Goal: Information Seeking & Learning: Learn about a topic

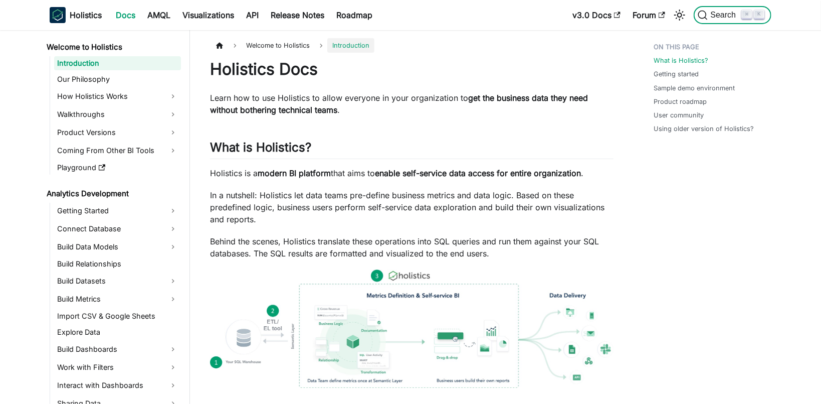
click at [720, 19] on span "Search" at bounding box center [725, 15] width 35 height 9
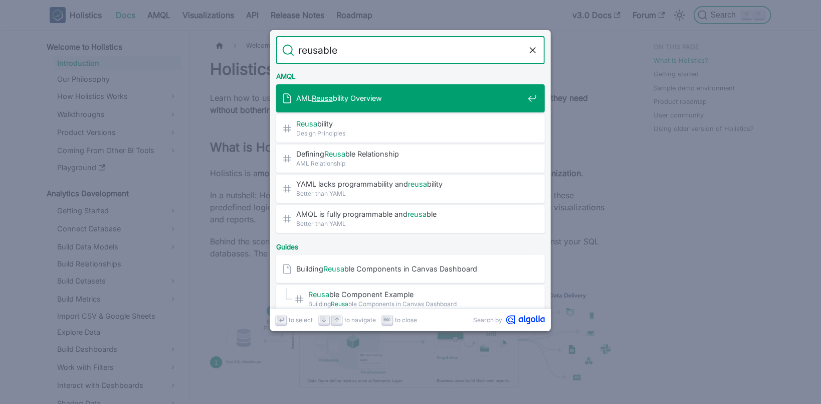
type input "reusable"
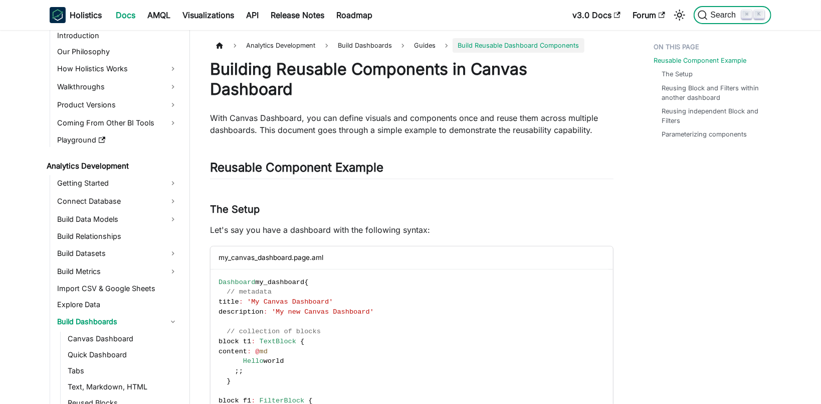
scroll to position [28, 0]
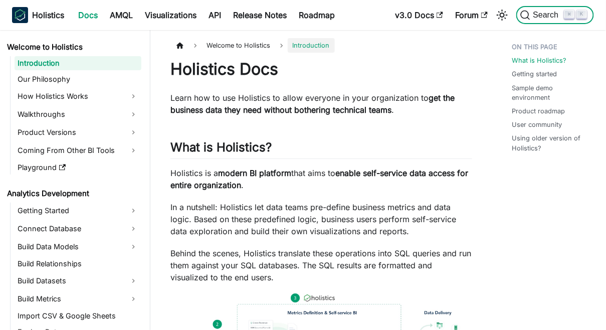
click at [542, 16] on span "Search" at bounding box center [547, 15] width 35 height 9
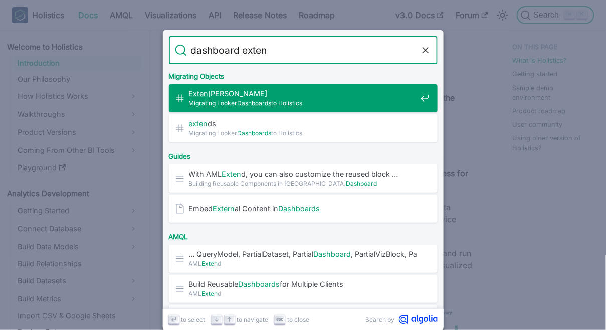
type input "dashboard extend"
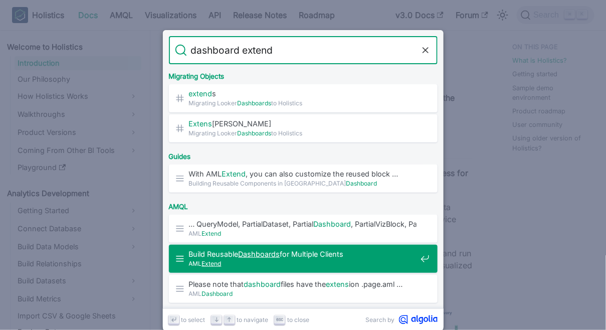
click at [347, 261] on span "AML Extend" at bounding box center [303, 264] width 228 height 10
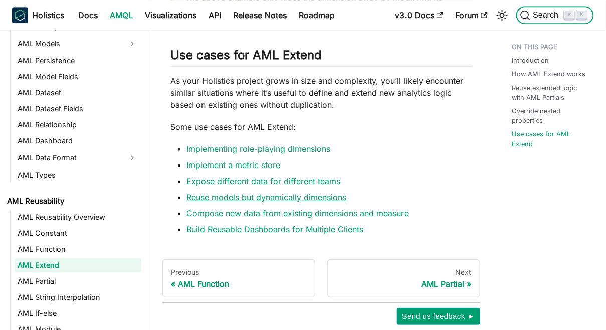
scroll to position [129, 0]
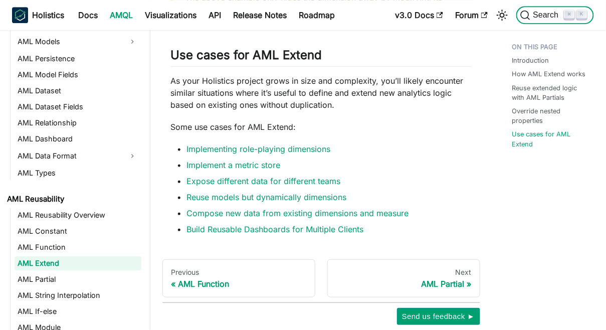
click at [541, 11] on span "Search" at bounding box center [547, 15] width 35 height 9
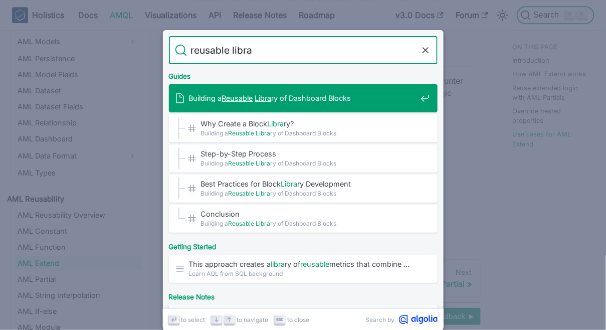
type input "reusable librar"
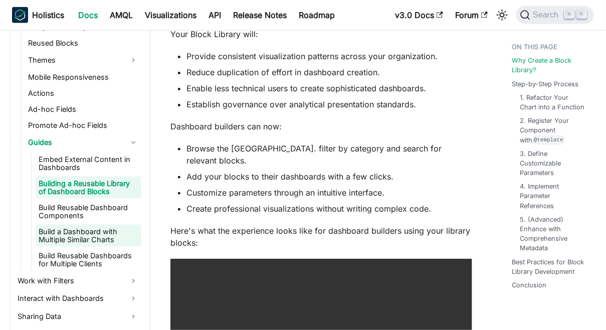
scroll to position [388, 0]
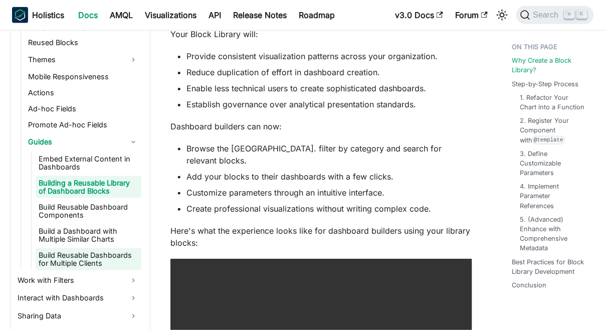
click at [75, 259] on link "Build Reusable Dashboards for Multiple Clients" at bounding box center [89, 259] width 106 height 22
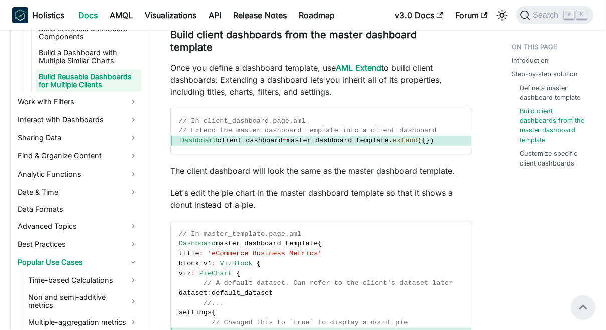
scroll to position [1094, 0]
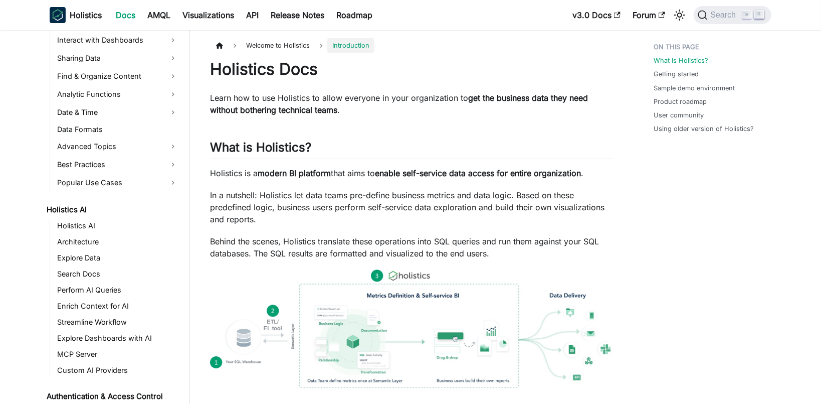
scroll to position [344, 0]
click at [117, 166] on link "Best Practices" at bounding box center [117, 165] width 127 height 16
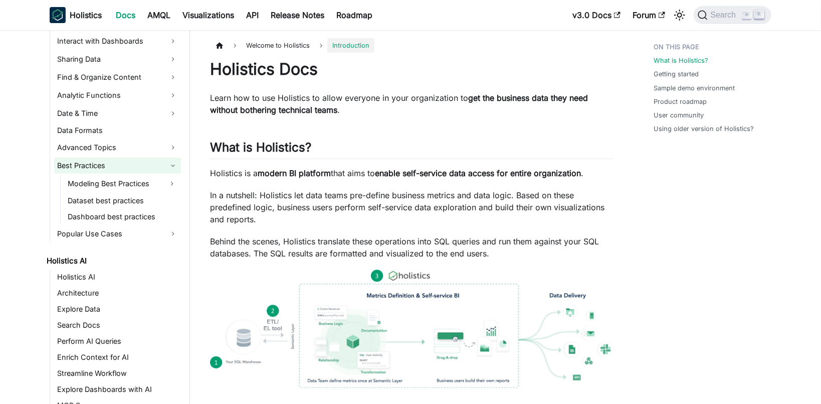
click at [108, 162] on link "Best Practices" at bounding box center [117, 165] width 127 height 16
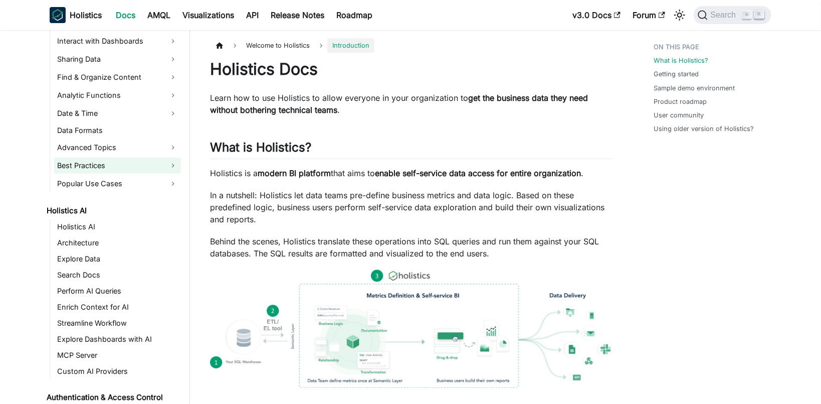
click at [124, 164] on link "Best Practices" at bounding box center [117, 165] width 127 height 16
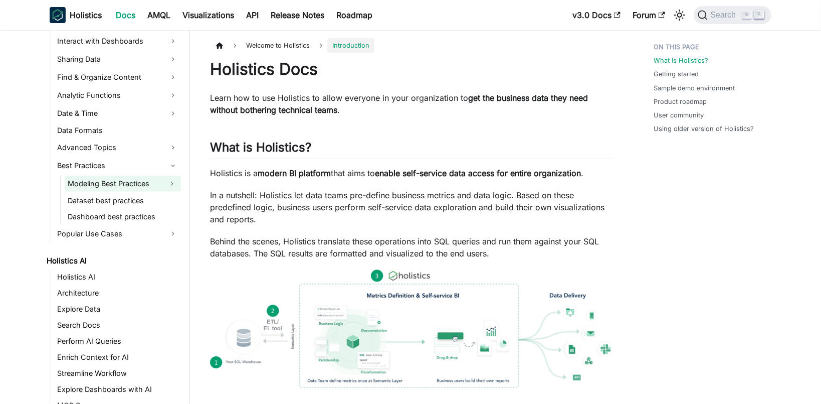
click at [103, 178] on link "Modeling Best Practices" at bounding box center [114, 183] width 98 height 16
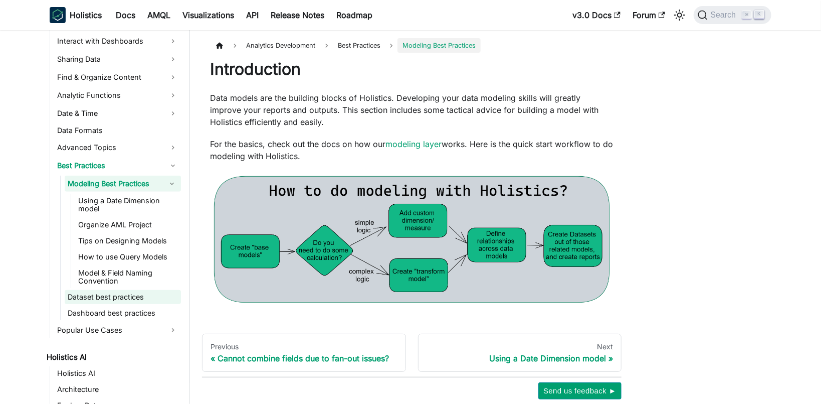
click at [87, 291] on link "Dataset best practices" at bounding box center [123, 297] width 116 height 14
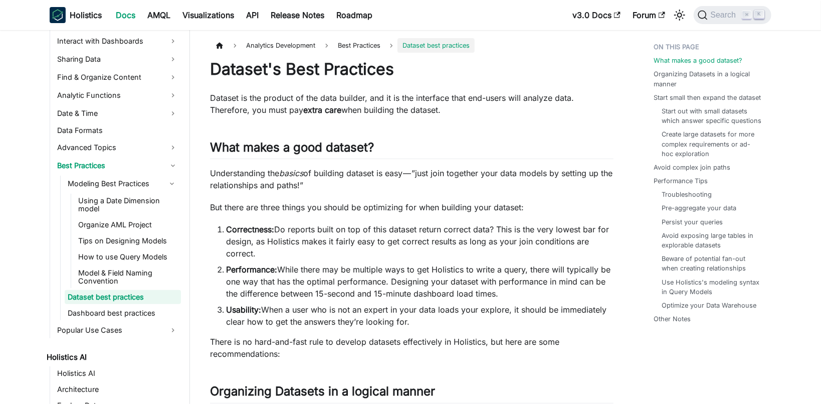
scroll to position [355, 0]
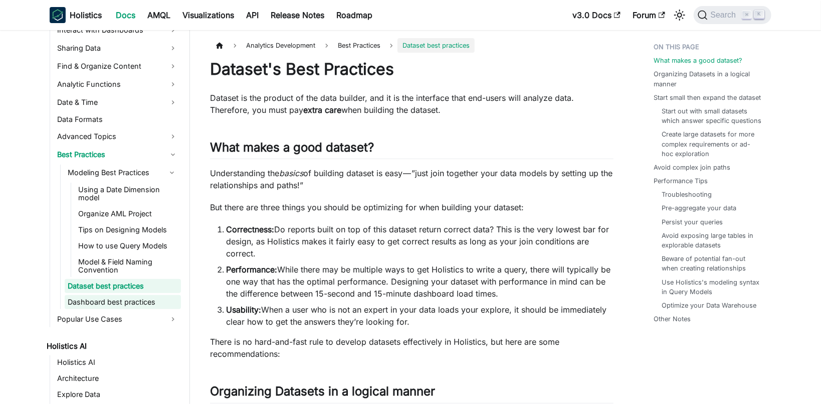
click at [139, 295] on link "Dashboard best practices" at bounding box center [123, 302] width 116 height 14
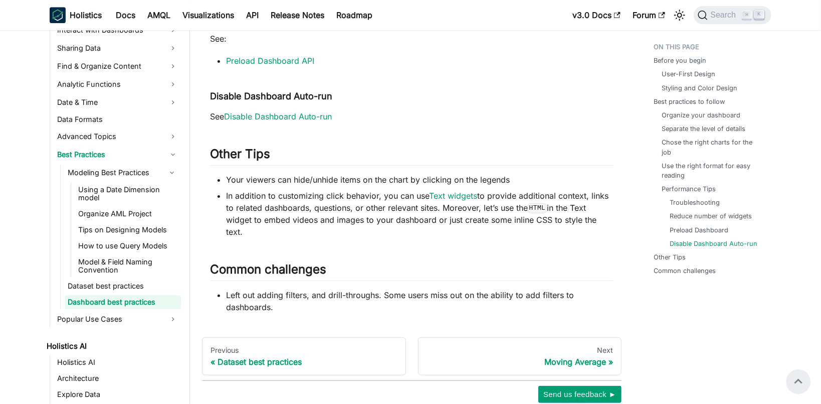
scroll to position [1477, 0]
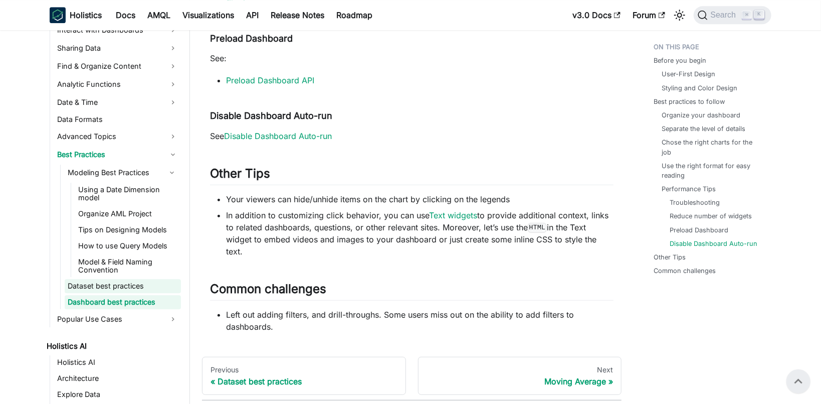
click at [114, 279] on link "Dataset best practices" at bounding box center [123, 286] width 116 height 14
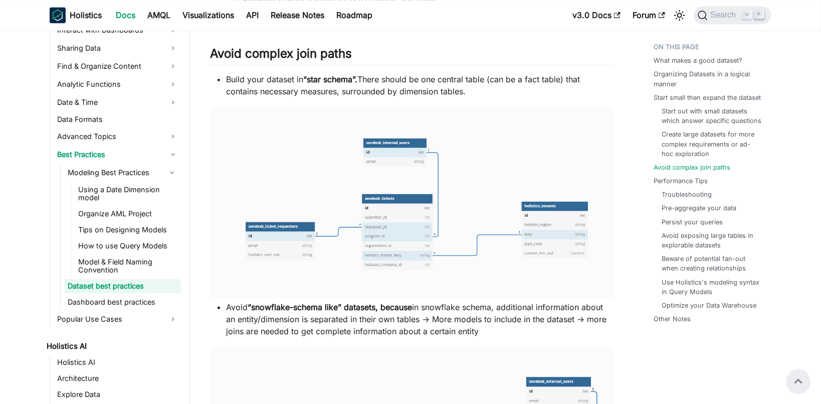
scroll to position [1063, 0]
